Goal: Task Accomplishment & Management: Use online tool/utility

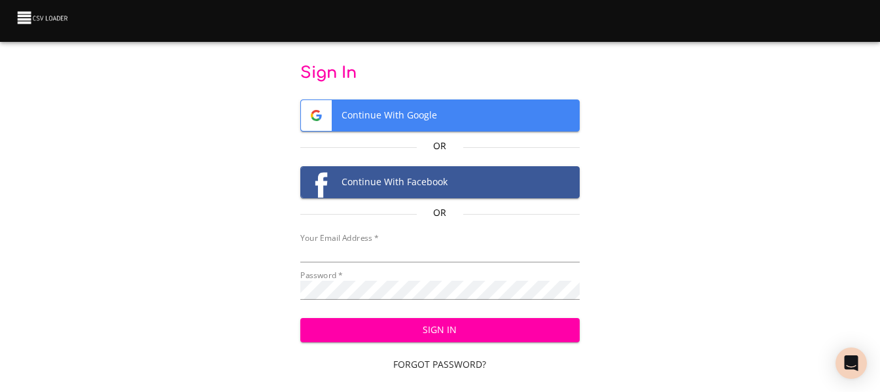
type input "cclaggett@k12.com"
click at [431, 328] on span "Sign In" at bounding box center [440, 330] width 259 height 16
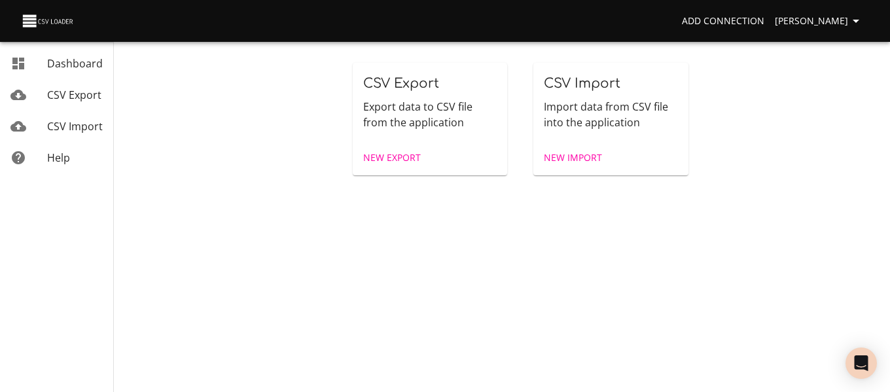
click at [88, 126] on span "CSV Import" at bounding box center [75, 126] width 56 height 14
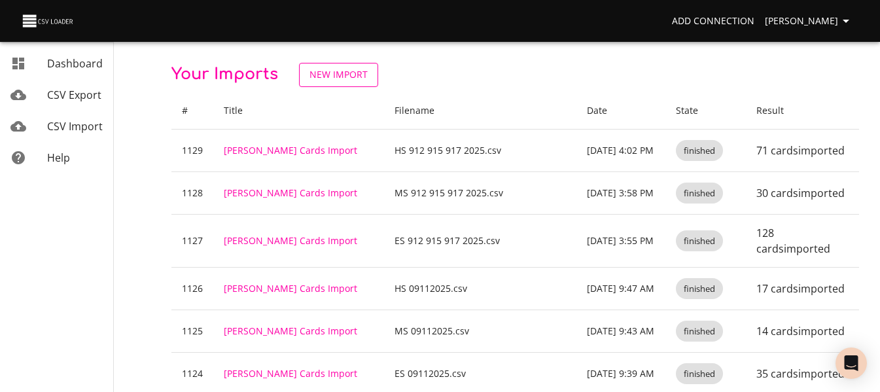
click at [329, 78] on span "New Import" at bounding box center [339, 75] width 58 height 16
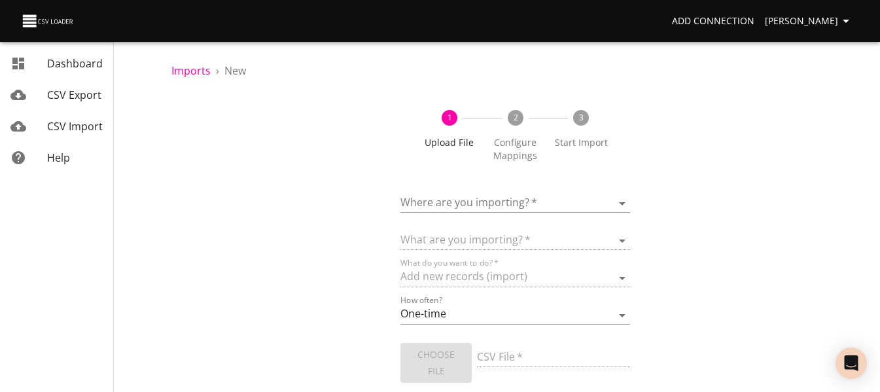
click at [472, 210] on body "Add Connection [PERSON_NAME] Dashboard CSV Export CSV Import Help Imports › New…" at bounding box center [440, 196] width 880 height 392
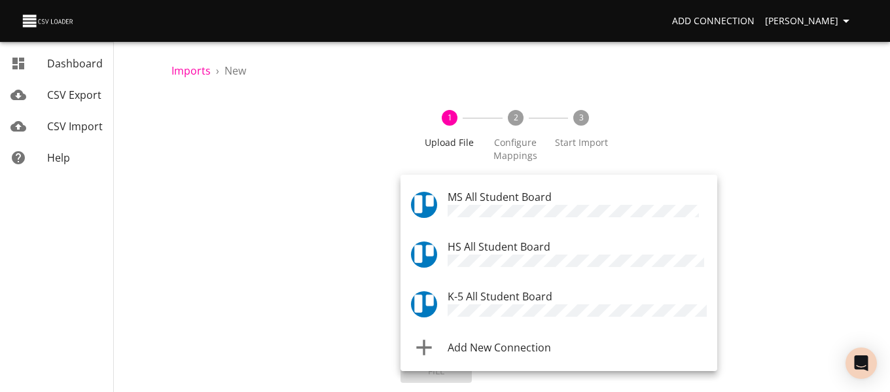
click at [481, 293] on span "K-5 All Student Board" at bounding box center [500, 296] width 105 height 14
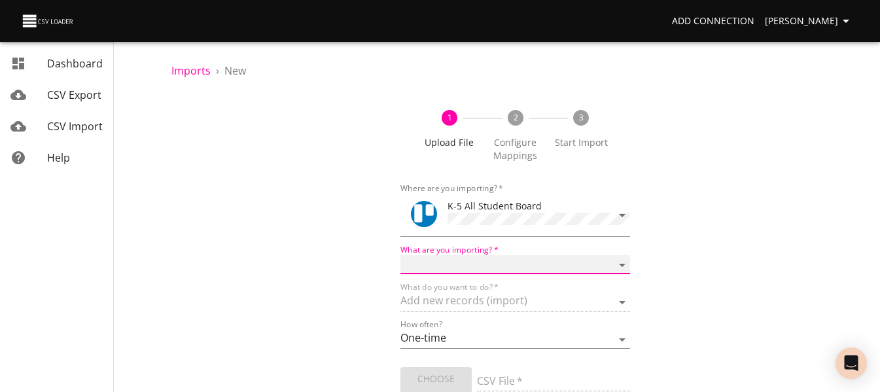
click at [473, 267] on select "Boards Cards Checkitems Checklists" at bounding box center [515, 264] width 229 height 19
select select "cards"
click at [401, 255] on select "Boards Cards Checkitems Checklists" at bounding box center [515, 264] width 229 height 19
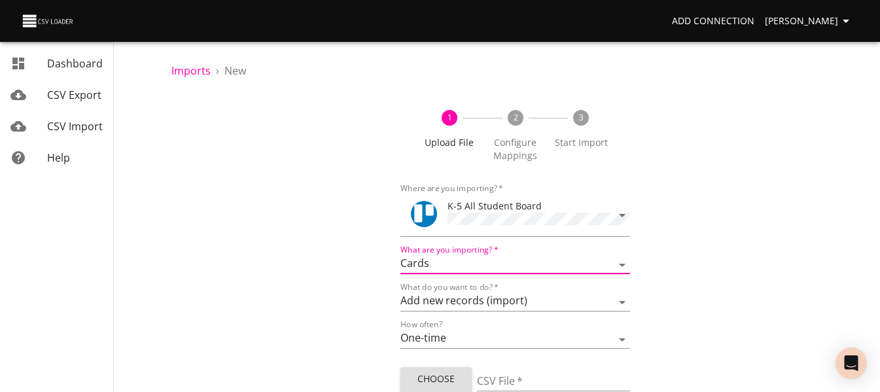
click at [440, 371] on span "Choose File" at bounding box center [436, 387] width 50 height 32
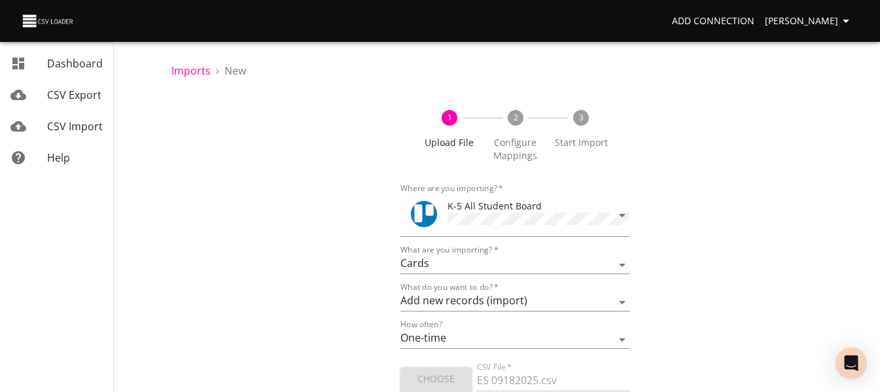
type input "ES 09182025.csv"
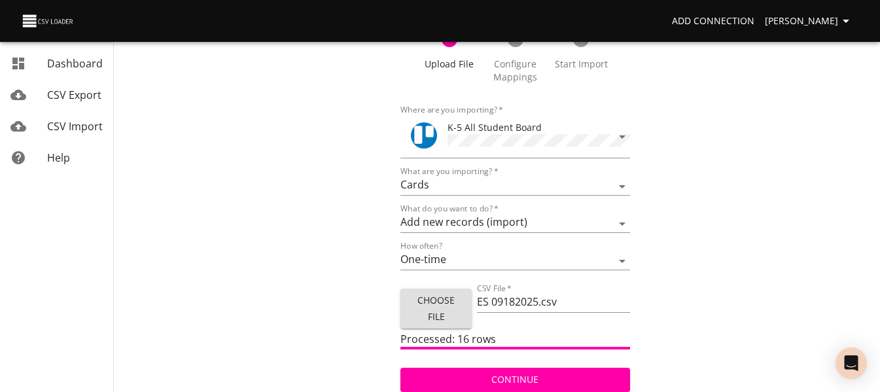
click at [577, 383] on span "Continue" at bounding box center [515, 380] width 208 height 16
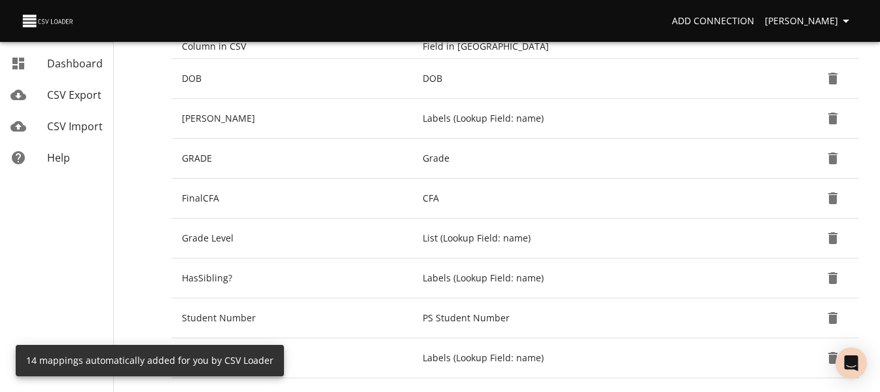
scroll to position [223, 0]
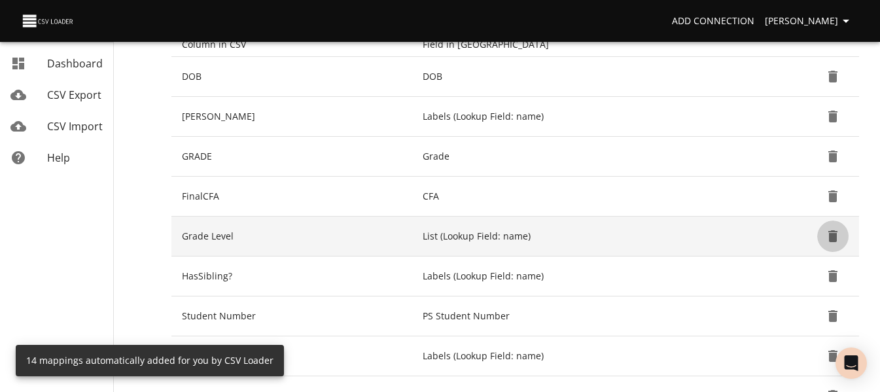
click at [834, 240] on icon "Delete" at bounding box center [833, 236] width 9 height 12
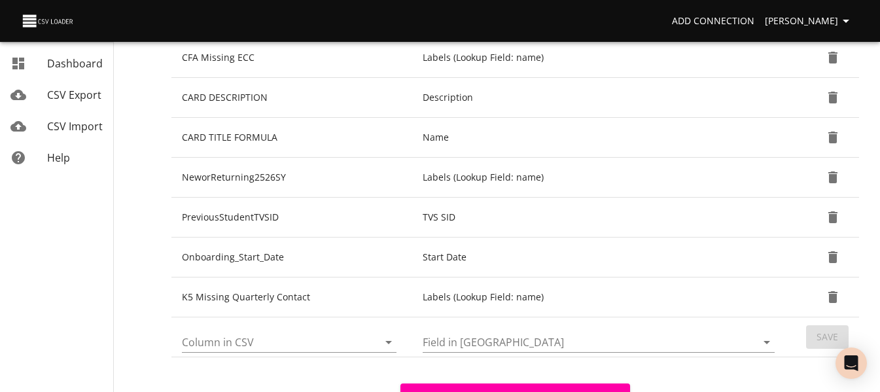
scroll to position [482, 0]
click at [389, 348] on icon "Open" at bounding box center [389, 342] width 16 height 16
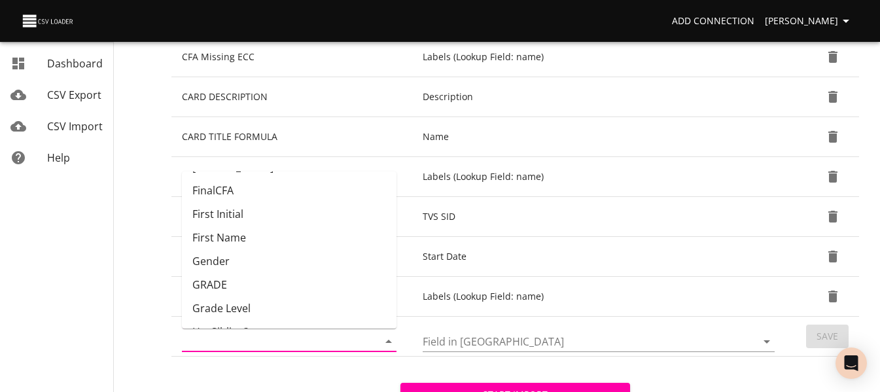
scroll to position [166, 0]
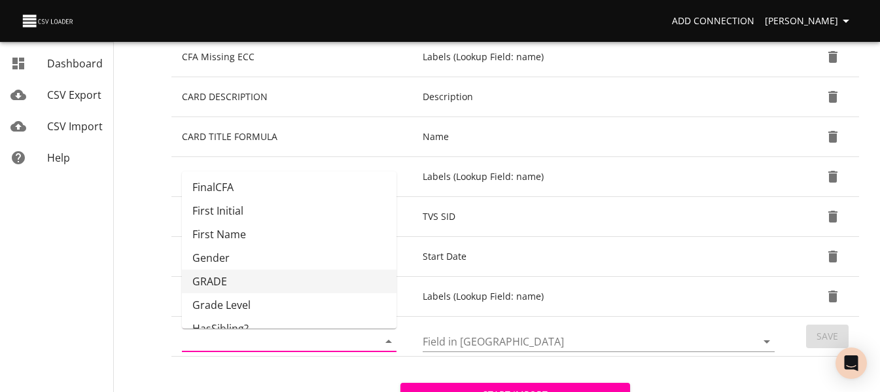
click at [337, 273] on li "GRADE" at bounding box center [289, 282] width 215 height 24
type input "GRADE"
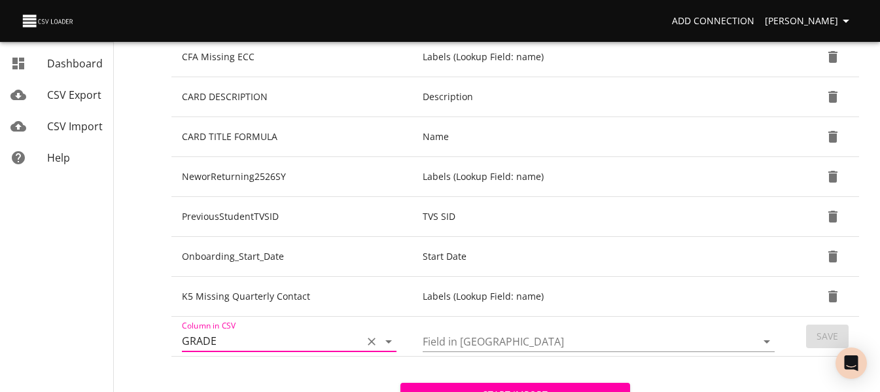
click at [535, 344] on input "Field in [GEOGRAPHIC_DATA]" at bounding box center [579, 341] width 312 height 20
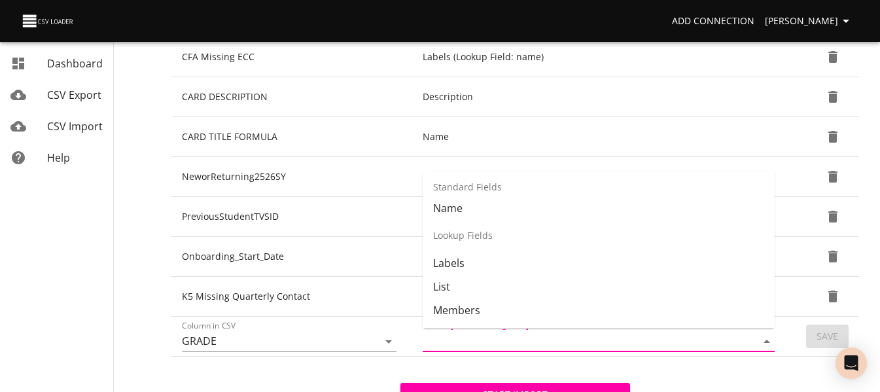
scroll to position [154, 0]
click at [539, 283] on li "List" at bounding box center [599, 286] width 352 height 24
type input "List"
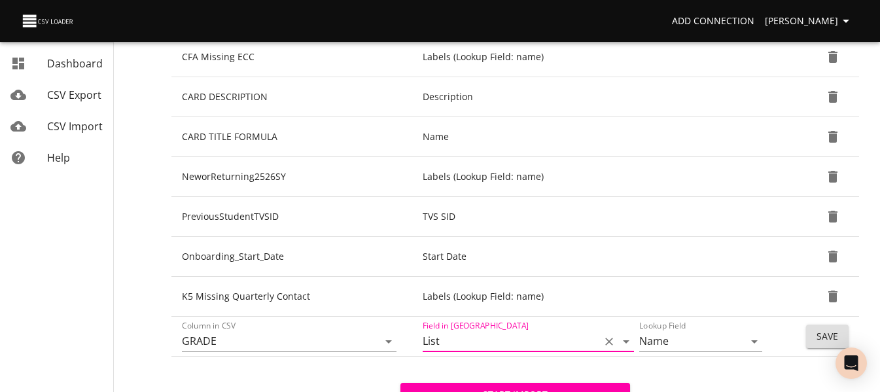
click at [821, 342] on span "Save" at bounding box center [828, 337] width 22 height 16
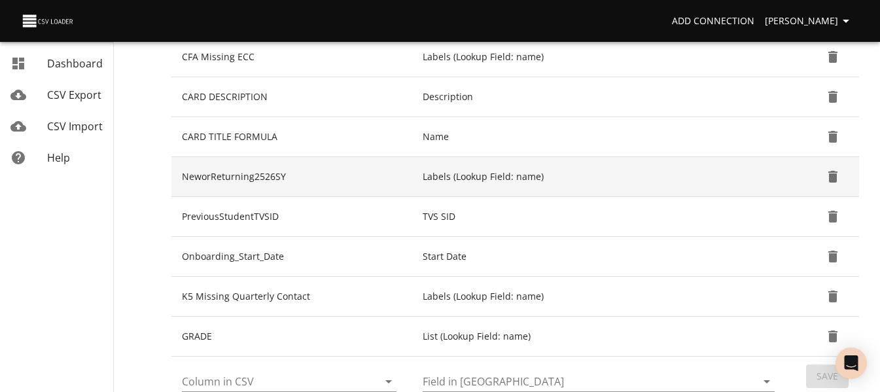
scroll to position [603, 0]
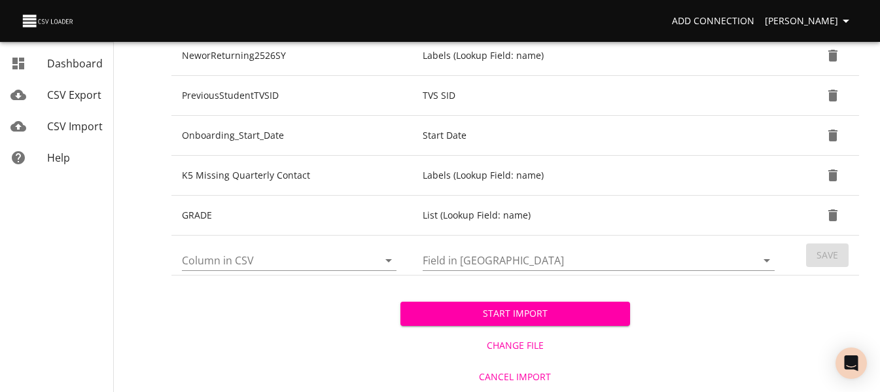
click at [469, 322] on button "Start Import" at bounding box center [515, 314] width 229 height 24
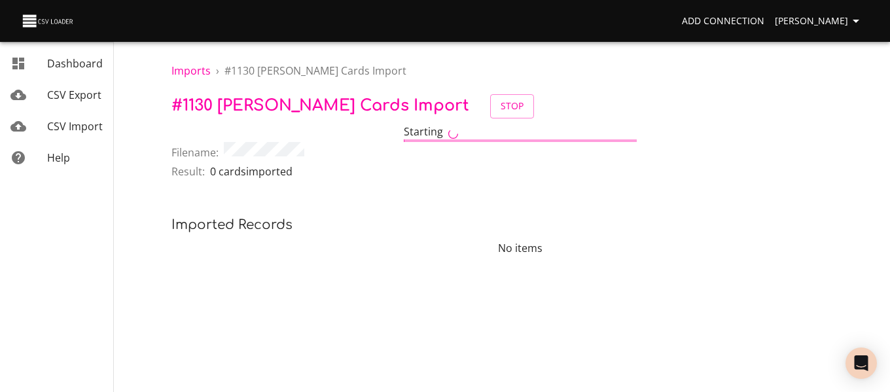
click at [79, 125] on span "CSV Import" at bounding box center [75, 126] width 56 height 14
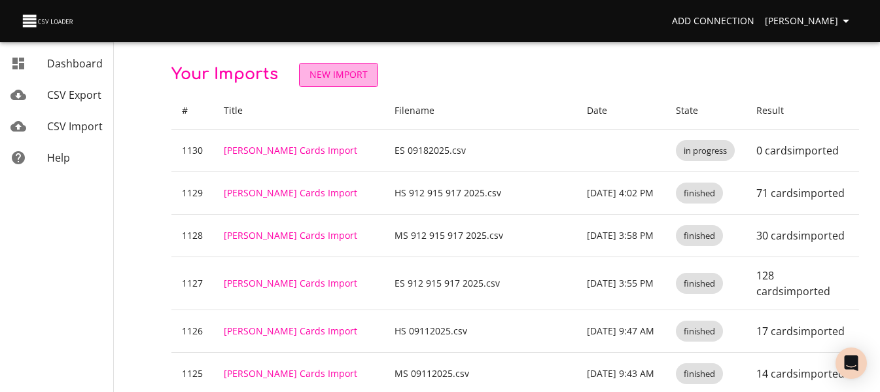
click at [329, 73] on span "New Import" at bounding box center [339, 75] width 58 height 16
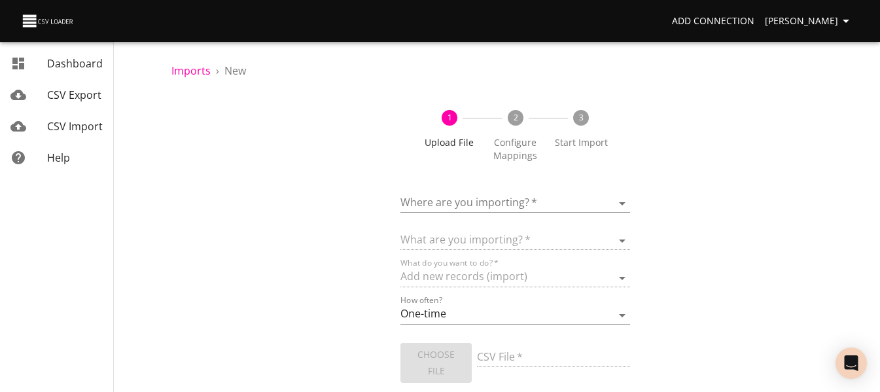
click at [475, 204] on body "Add Connection [PERSON_NAME] Dashboard CSV Export CSV Import Help Imports › New…" at bounding box center [440, 196] width 880 height 392
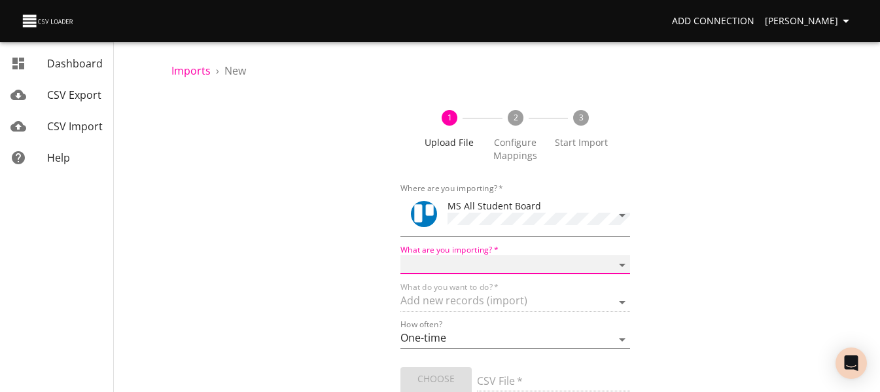
click at [479, 268] on select "Boards Cards Checkitems Checklists" at bounding box center [515, 264] width 229 height 19
select select "cards"
click at [401, 255] on select "Boards Cards Checkitems Checklists" at bounding box center [515, 264] width 229 height 19
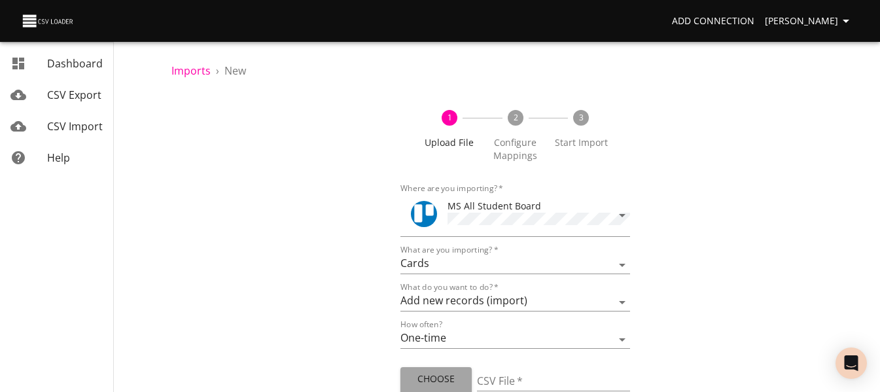
click at [454, 371] on span "Choose File" at bounding box center [436, 387] width 50 height 32
type input "MS 09182025.csv"
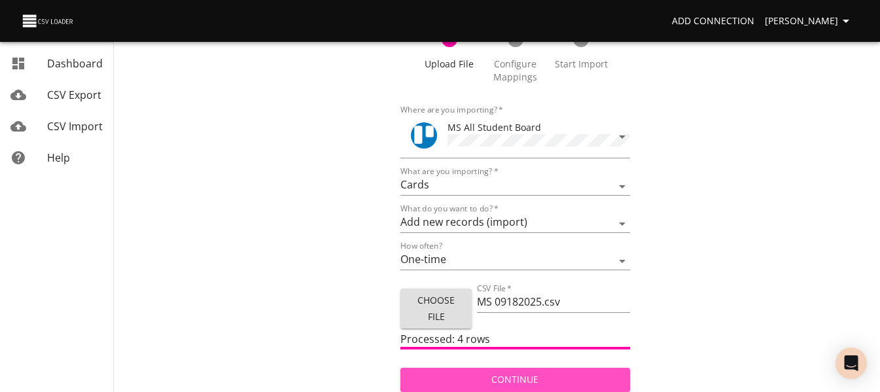
click at [486, 378] on span "Continue" at bounding box center [515, 380] width 208 height 16
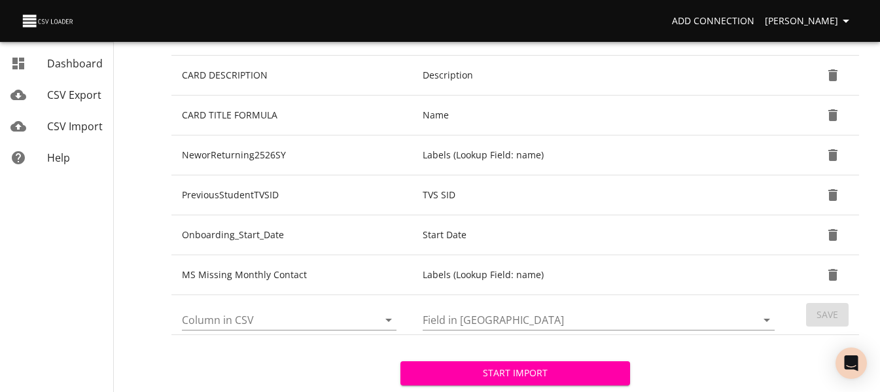
scroll to position [505, 0]
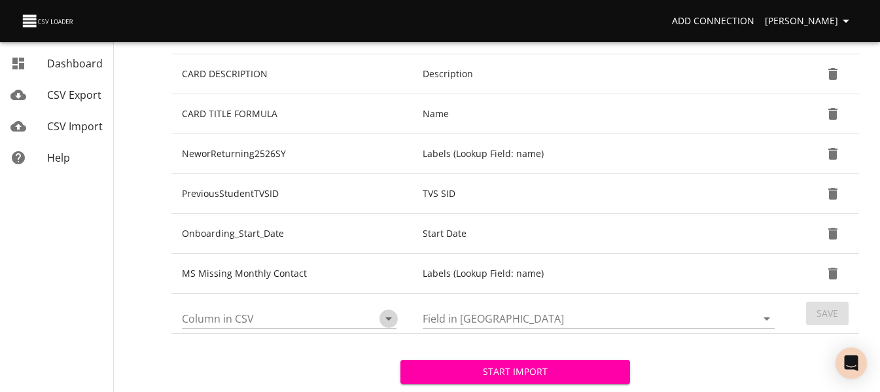
click at [386, 315] on icon "Open" at bounding box center [389, 319] width 16 height 16
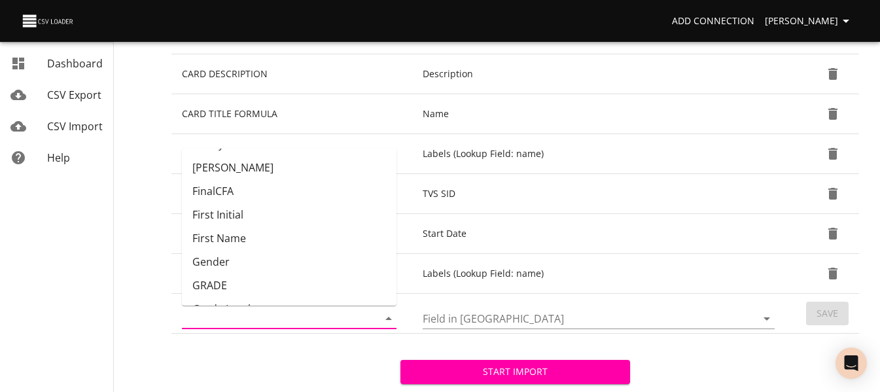
scroll to position [142, 0]
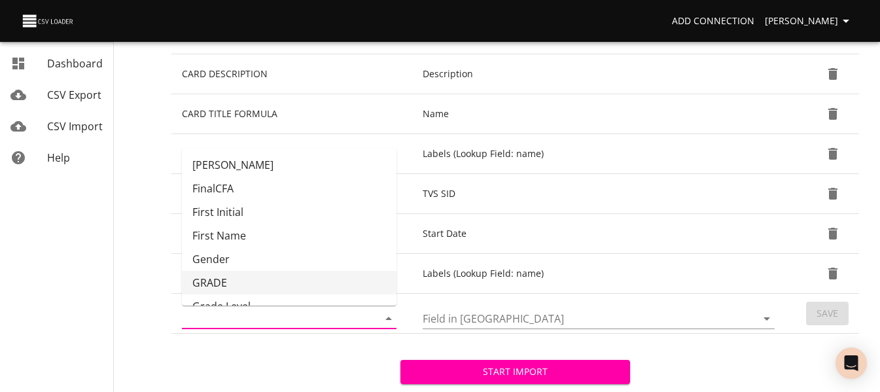
click at [325, 273] on li "GRADE" at bounding box center [289, 283] width 215 height 24
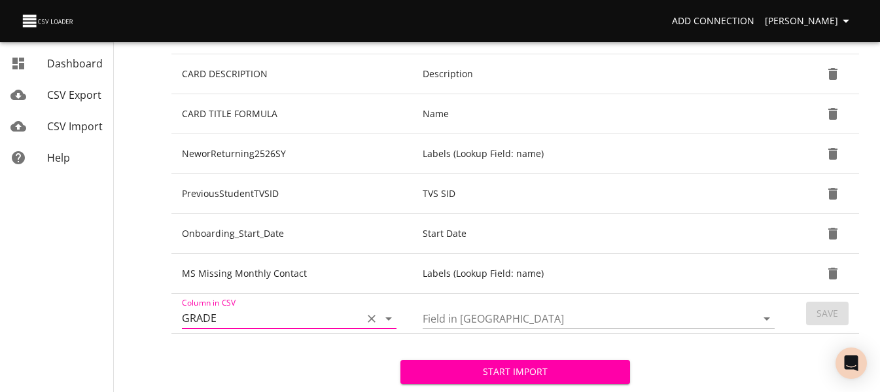
type input "GRADE"
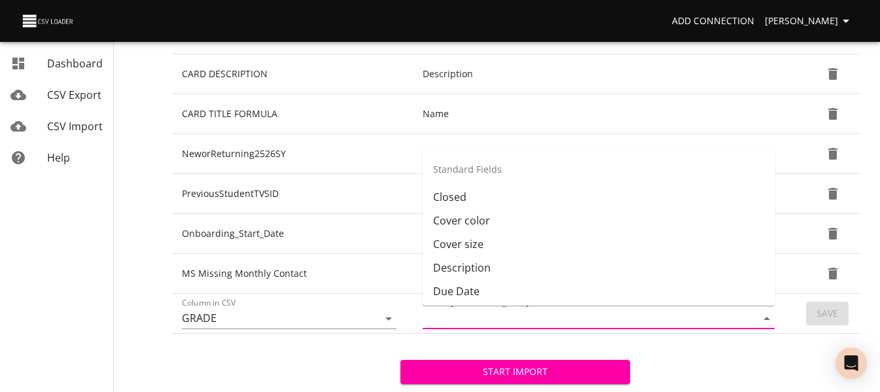
click at [516, 316] on input "Field in [GEOGRAPHIC_DATA]" at bounding box center [579, 318] width 312 height 20
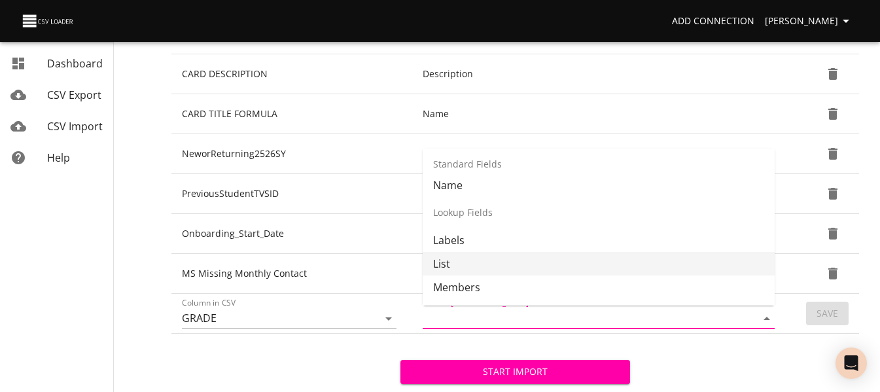
click at [537, 260] on li "List" at bounding box center [599, 264] width 352 height 24
type input "List"
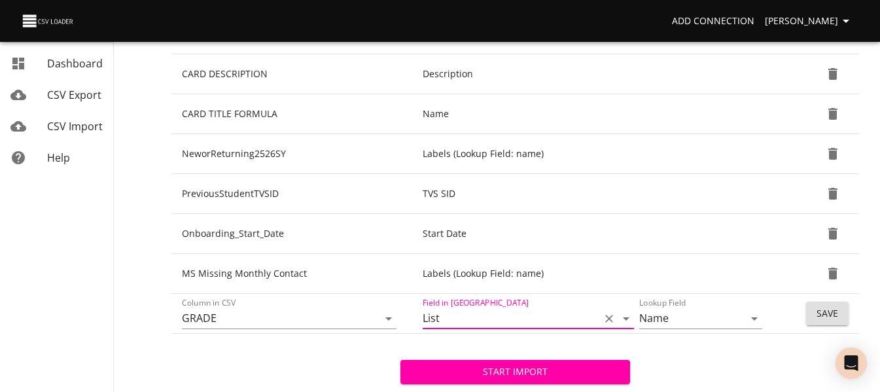
click at [808, 317] on button "Save" at bounding box center [827, 314] width 43 height 24
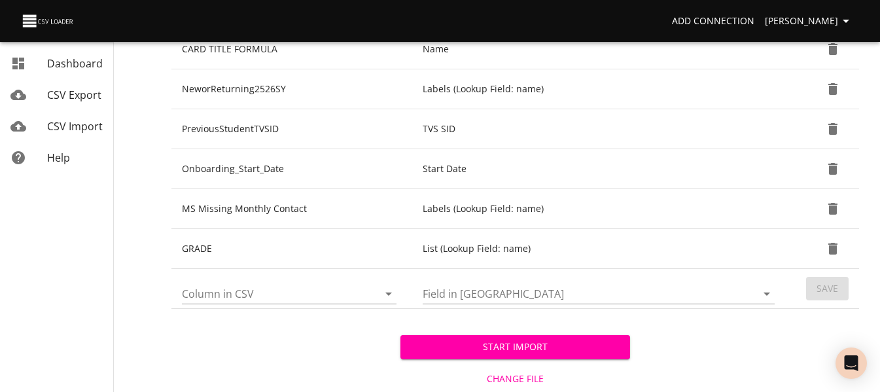
scroll to position [603, 0]
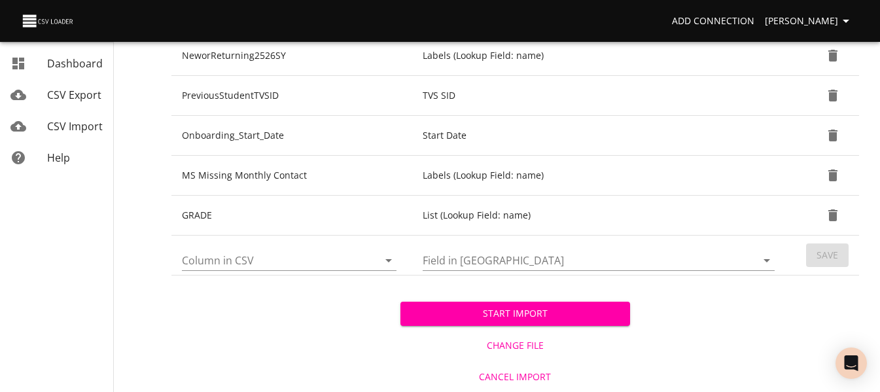
click at [520, 311] on span "Start Import" at bounding box center [515, 314] width 208 height 16
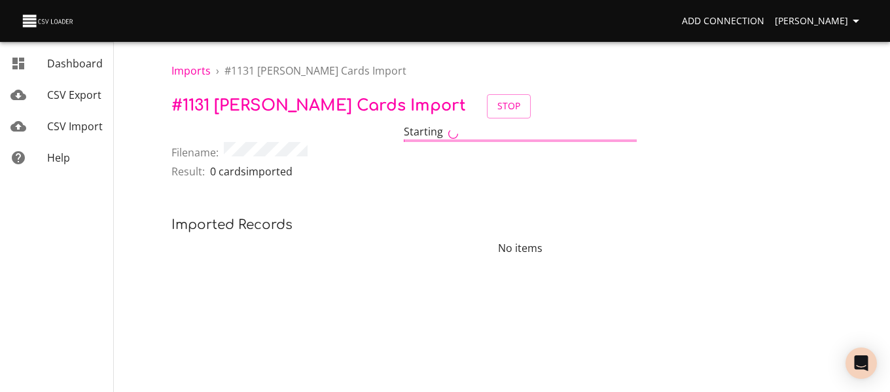
click at [84, 126] on span "CSV Import" at bounding box center [75, 126] width 56 height 14
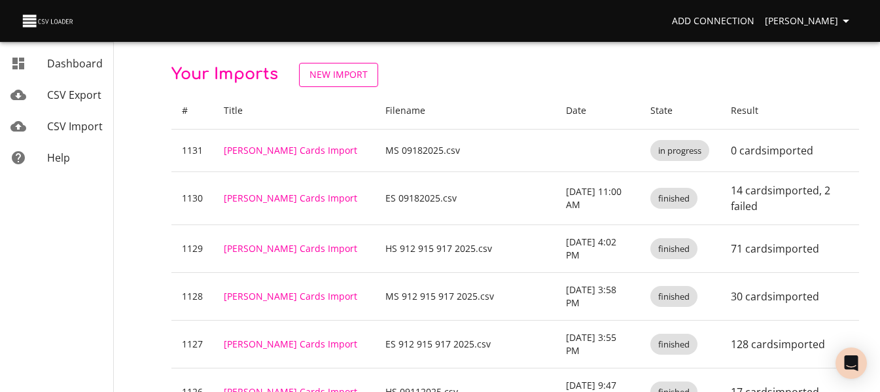
click at [342, 78] on span "New Import" at bounding box center [339, 75] width 58 height 16
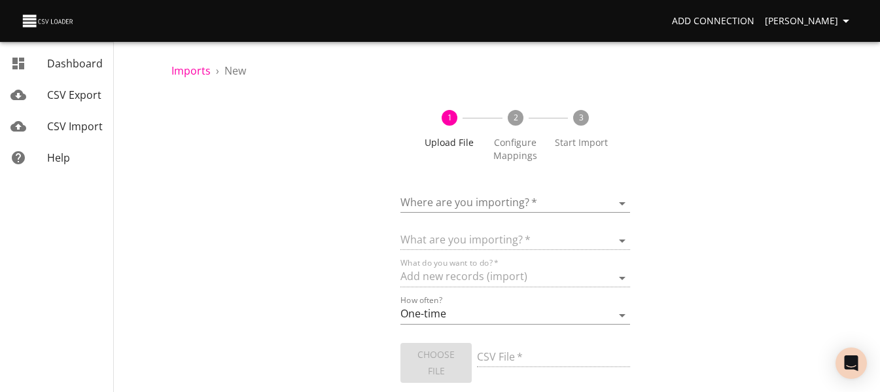
click at [448, 210] on body "Add Connection [PERSON_NAME] Dashboard CSV Export CSV Import Help Imports › New…" at bounding box center [440, 196] width 880 height 392
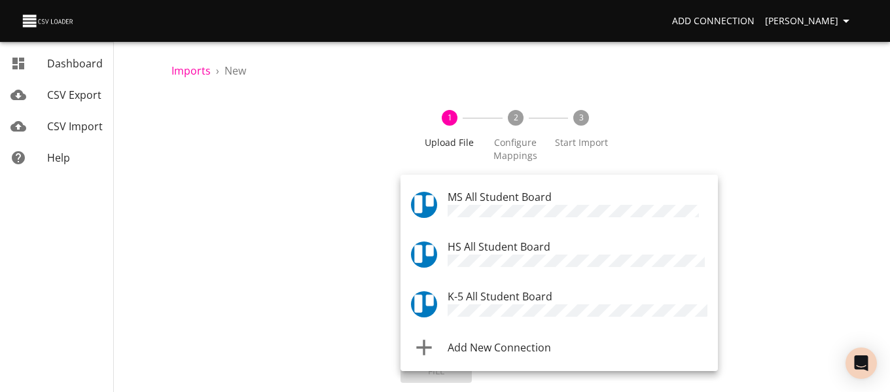
click at [459, 246] on span "HS All Student Board" at bounding box center [499, 247] width 103 height 14
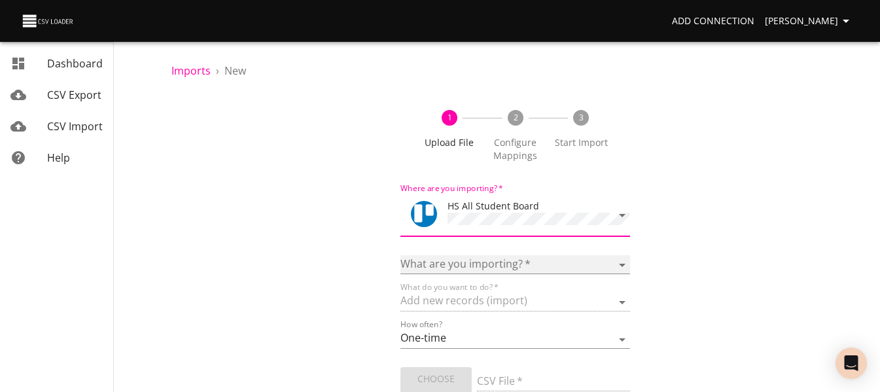
click at [451, 267] on select "Boards Cards Checkitems Checklists" at bounding box center [515, 264] width 229 height 19
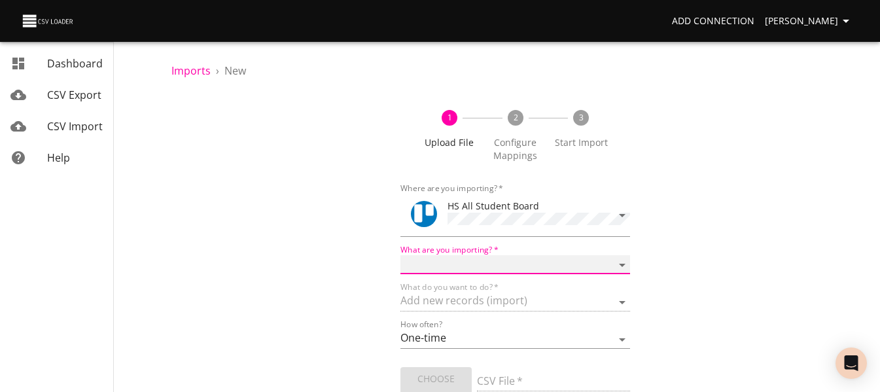
select select "cards"
click at [401, 255] on select "Boards Cards Checkitems Checklists" at bounding box center [515, 264] width 229 height 19
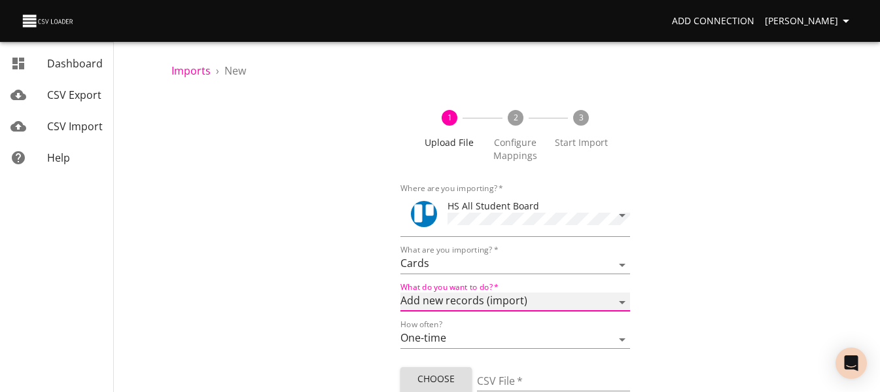
click at [440, 304] on select "Add new records (import) Update existing records (update) Add new and update ex…" at bounding box center [515, 302] width 229 height 19
click at [351, 293] on div "1 Upload File 2 Configure Mappings 3 Start Import Where are you importing?   * …" at bounding box center [515, 274] width 688 height 361
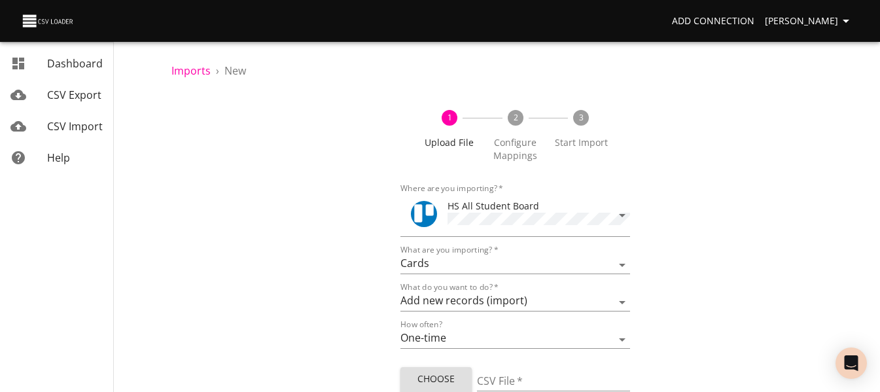
click at [422, 377] on span "Choose File" at bounding box center [436, 387] width 50 height 32
type input "HS 09182025.csv"
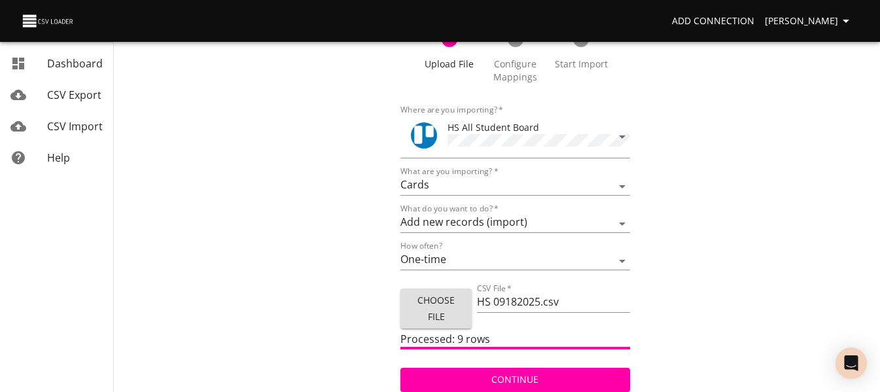
click at [497, 380] on span "Continue" at bounding box center [515, 380] width 208 height 16
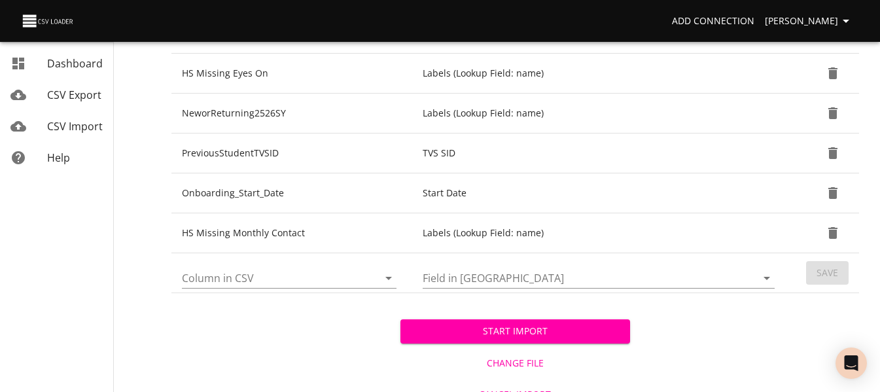
scroll to position [586, 0]
click at [382, 280] on icon "Open" at bounding box center [389, 278] width 16 height 16
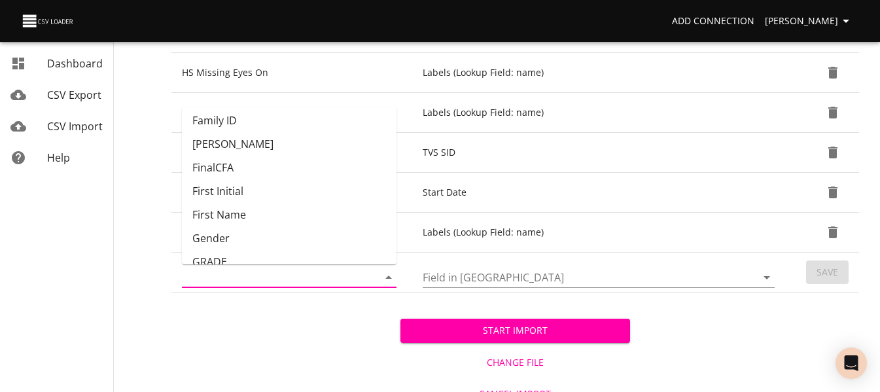
scroll to position [137, 0]
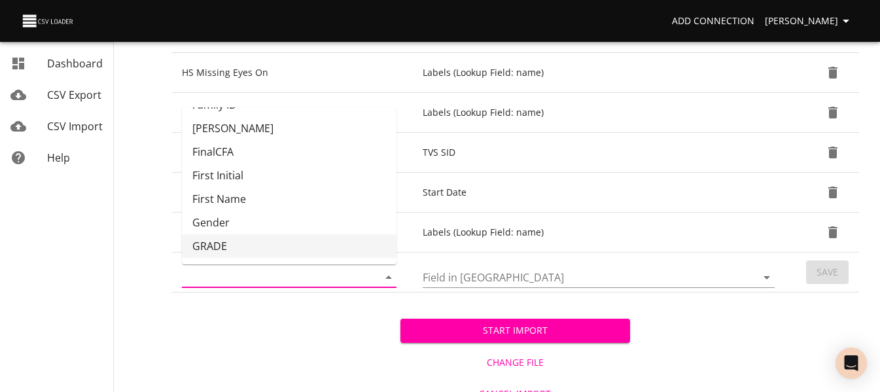
click at [325, 238] on li "GRADE" at bounding box center [289, 246] width 215 height 24
type input "GRADE"
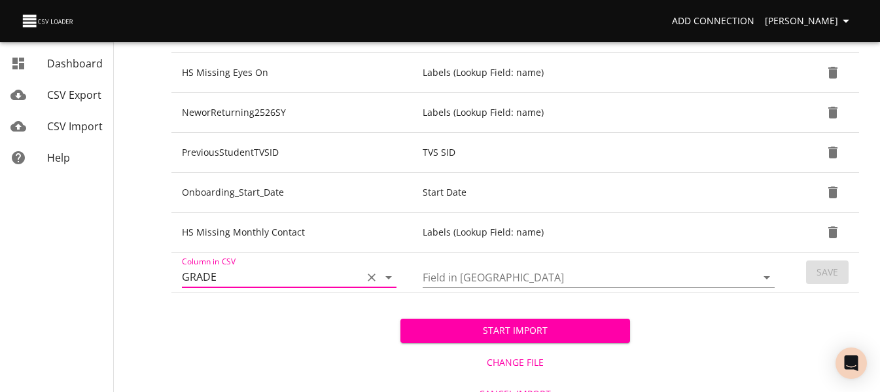
click at [465, 275] on input "Field in [GEOGRAPHIC_DATA]" at bounding box center [579, 277] width 312 height 20
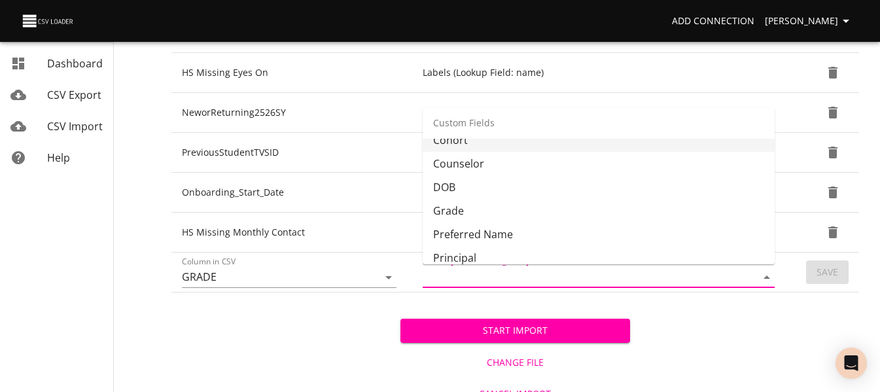
scroll to position [365, 0]
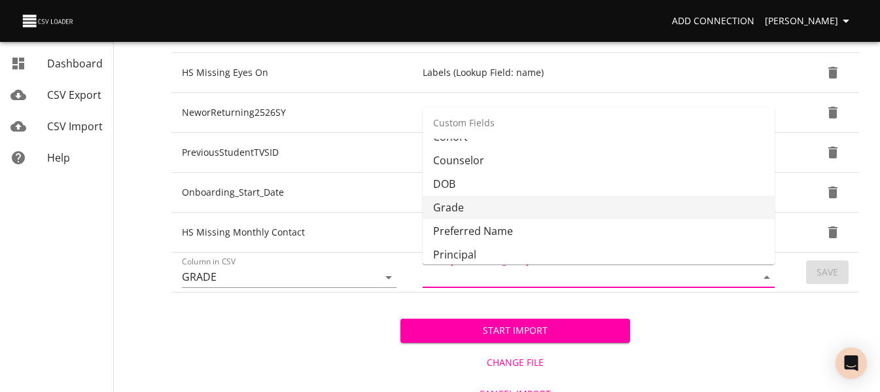
click at [482, 217] on li "Grade" at bounding box center [599, 208] width 352 height 24
type input "Grade"
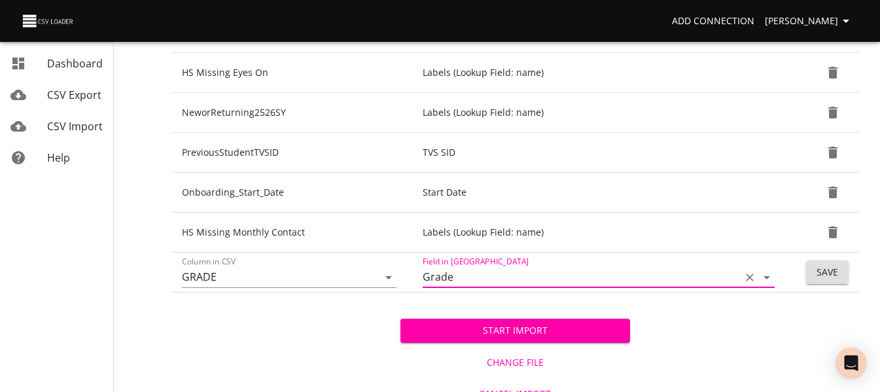
click at [807, 274] on button "Save" at bounding box center [827, 272] width 43 height 24
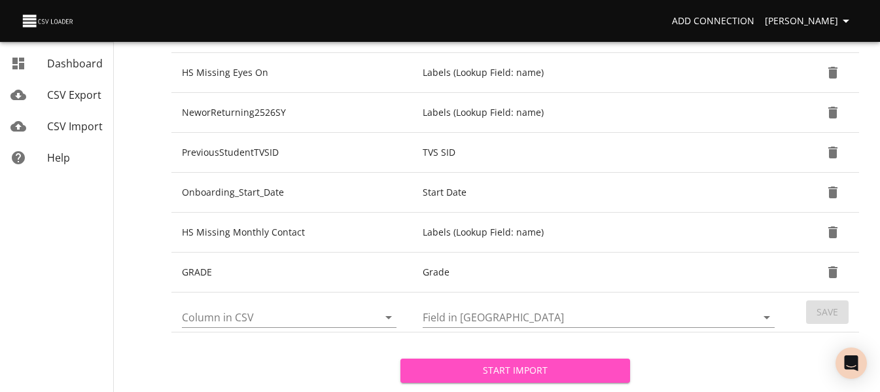
click at [554, 367] on span "Start Import" at bounding box center [515, 371] width 208 height 16
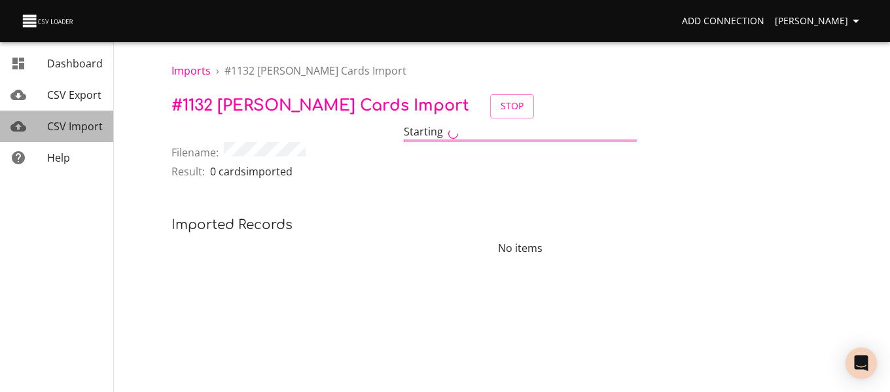
click at [76, 123] on span "CSV Import" at bounding box center [75, 126] width 56 height 14
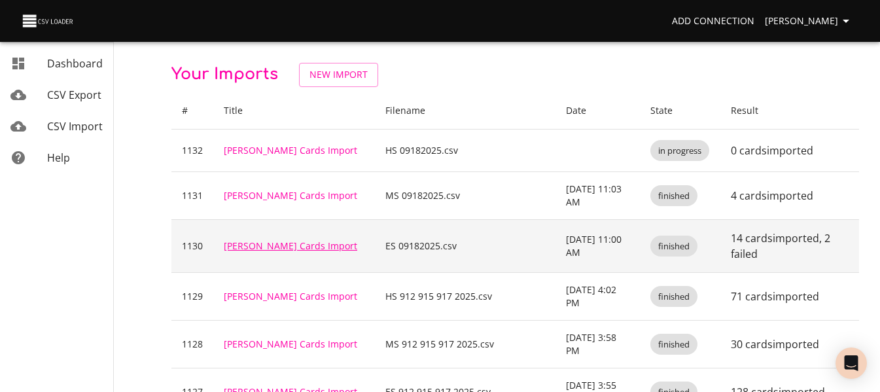
click at [296, 240] on link "[PERSON_NAME] Cards Import" at bounding box center [291, 246] width 134 height 12
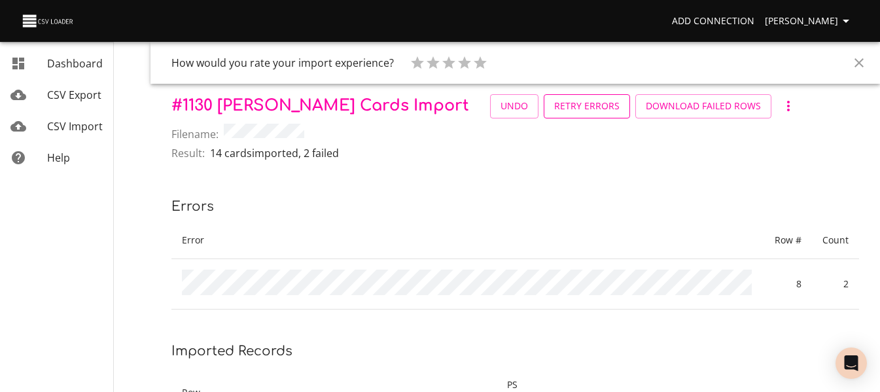
click at [554, 108] on span "Retry Errors" at bounding box center [586, 106] width 65 height 16
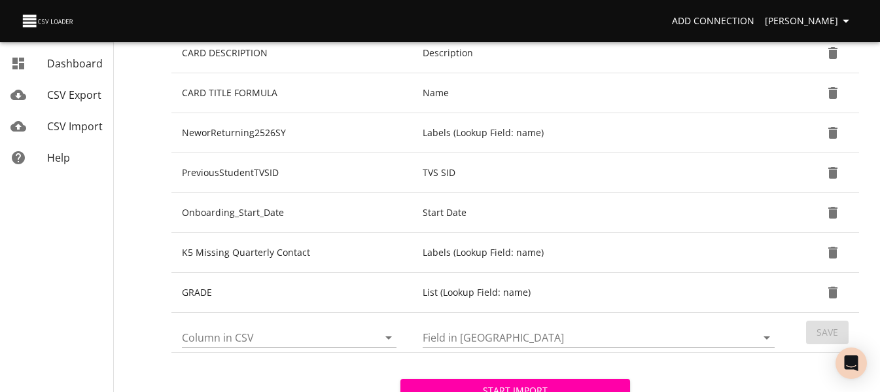
scroll to position [540, 0]
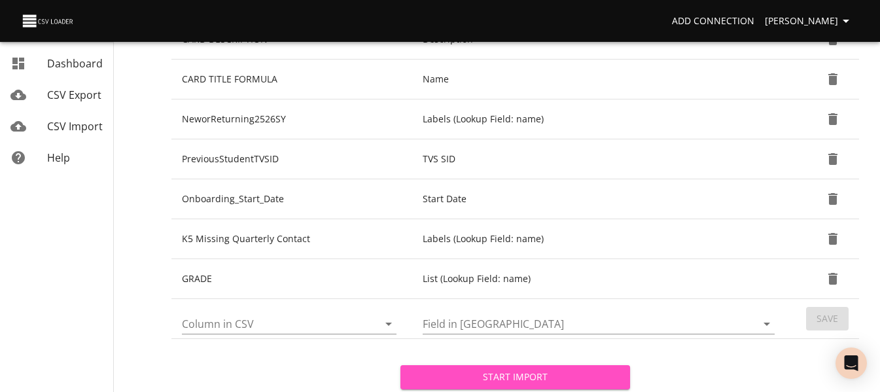
click at [520, 384] on span "Start Import" at bounding box center [515, 377] width 208 height 16
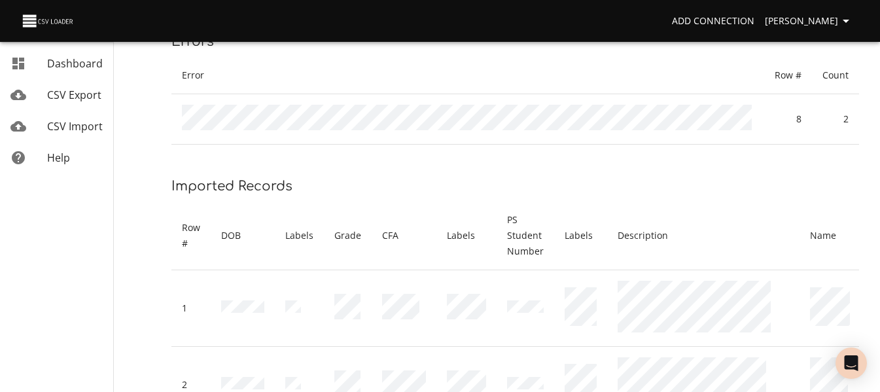
scroll to position [184, 0]
click at [72, 132] on span "CSV Import" at bounding box center [75, 126] width 56 height 14
